Goal: Task Accomplishment & Management: Use online tool/utility

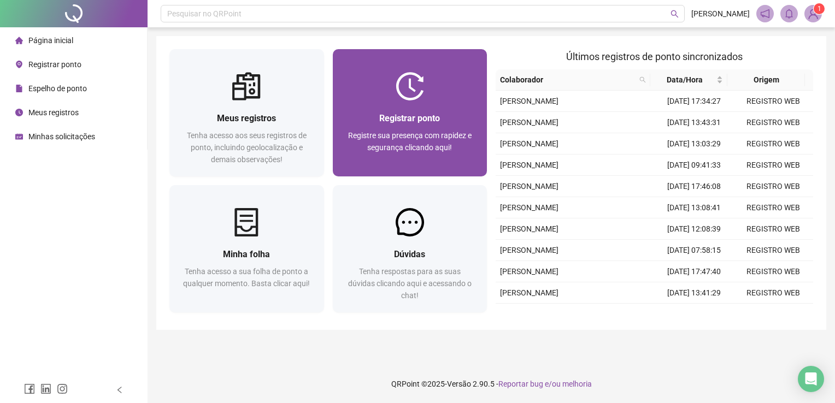
click at [385, 143] on span "Registre sua presença com rapidez e segurança clicando aqui!" at bounding box center [409, 141] width 123 height 21
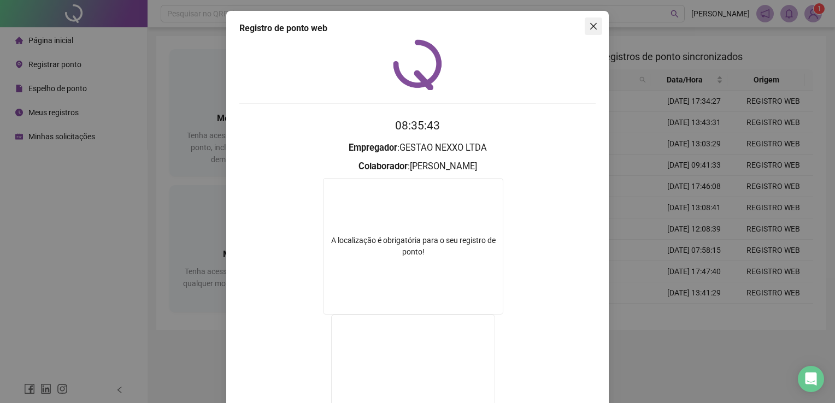
click at [589, 28] on icon "close" at bounding box center [593, 26] width 9 height 9
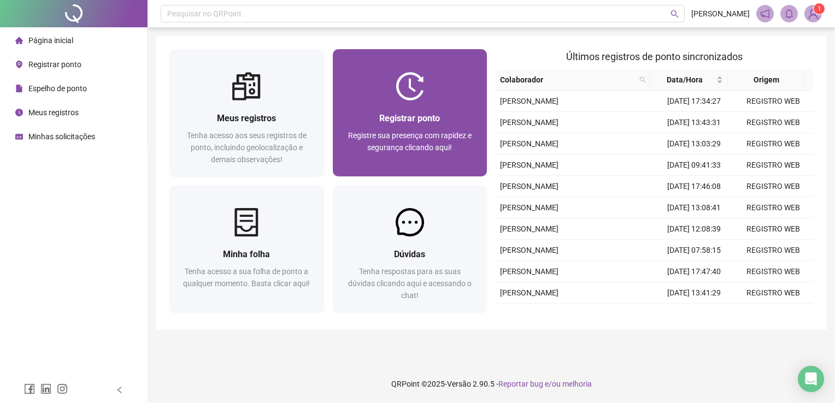
click at [427, 127] on div "Registrar ponto Registre sua presença com rapidez e segurança clicando aqui!" at bounding box center [410, 138] width 128 height 54
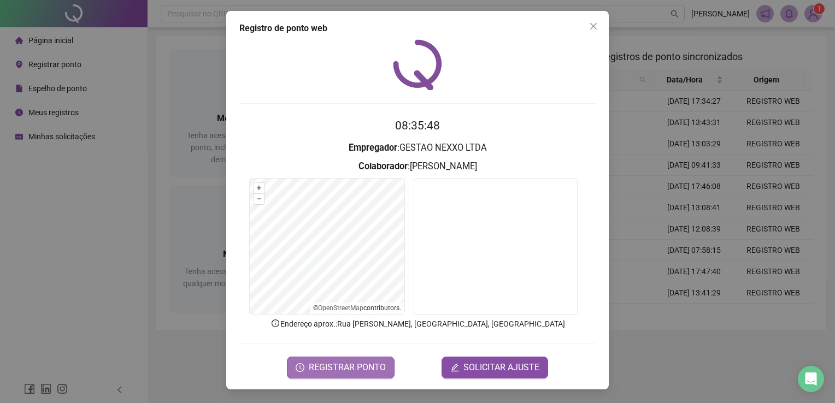
click at [334, 361] on span "REGISTRAR PONTO" at bounding box center [347, 367] width 77 height 13
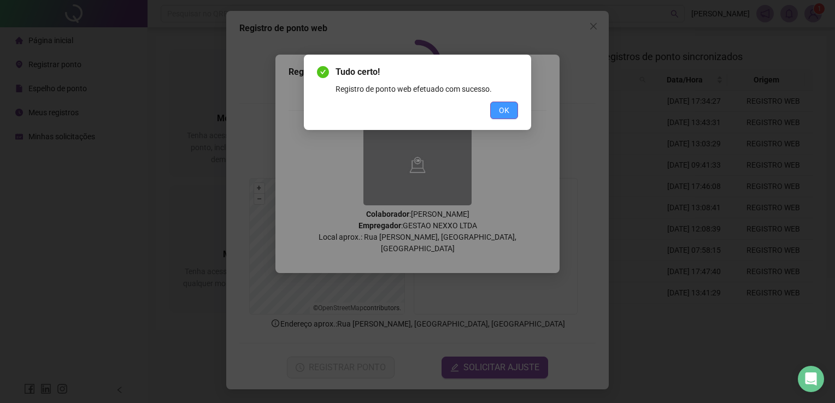
click at [514, 113] on button "OK" at bounding box center [504, 110] width 28 height 17
